Goal: Information Seeking & Learning: Learn about a topic

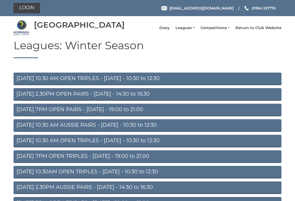
click at [191, 30] on link "Leagues" at bounding box center [184, 27] width 19 height 5
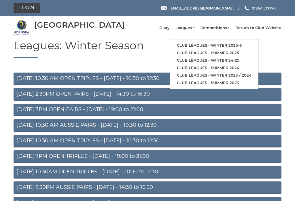
click at [245, 47] on link "Club leagues - Winter 2025-6" at bounding box center [214, 45] width 88 height 7
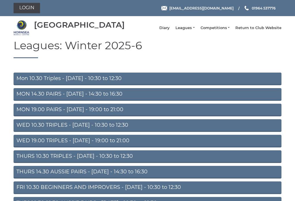
click at [20, 82] on link "Mon 10.30 Triples - Monday - 10:30 to 12:30" at bounding box center [148, 79] width 268 height 13
click at [20, 96] on link "MON 14.30 PAIRS - Monday - 14:30 to 16:30" at bounding box center [148, 94] width 268 height 13
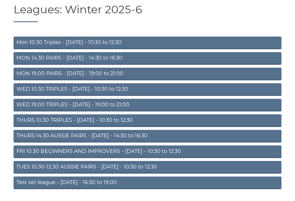
scroll to position [36, 0]
click at [24, 109] on link "WED 19.00 TRIPLES - [DATE] - 19:00 to 21:00" at bounding box center [148, 105] width 268 height 13
